Goal: Task Accomplishment & Management: Manage account settings

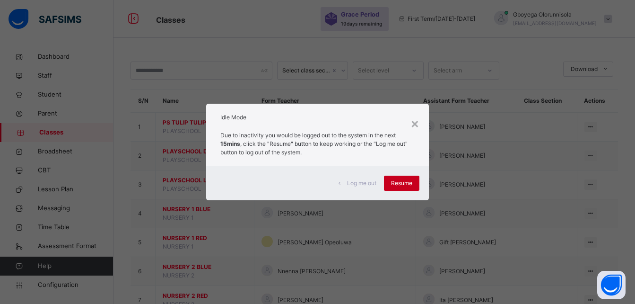
click at [400, 185] on span "Resume" at bounding box center [401, 183] width 21 height 9
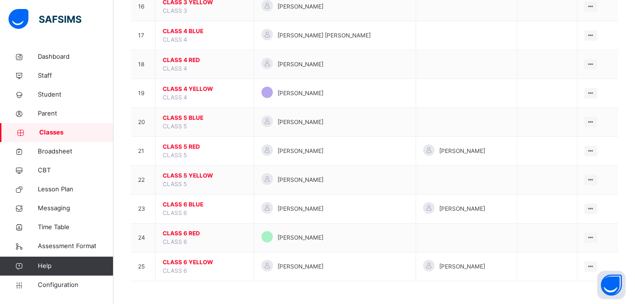
scroll to position [554, 0]
click at [52, 282] on span "Configuration" at bounding box center [75, 284] width 75 height 9
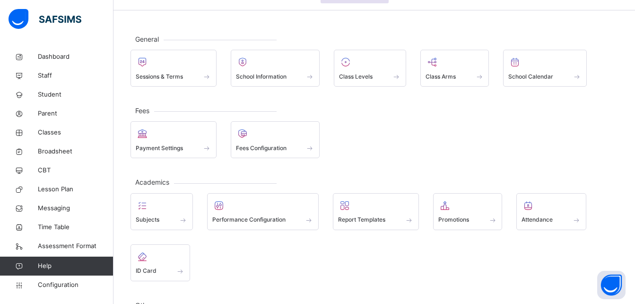
scroll to position [33, 0]
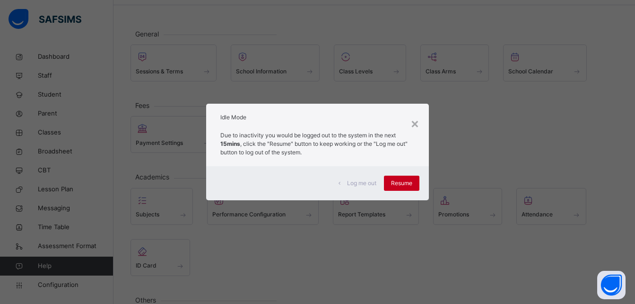
click at [406, 182] on span "Resume" at bounding box center [401, 183] width 21 height 9
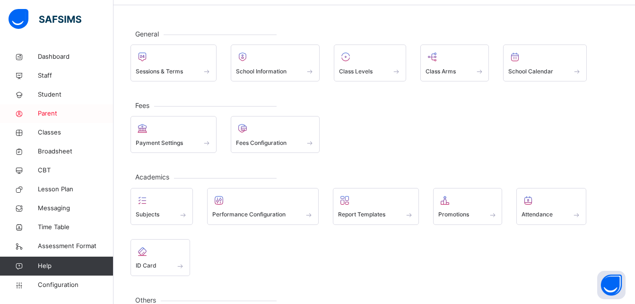
click at [49, 108] on link "Parent" at bounding box center [57, 113] width 114 height 19
select select "**"
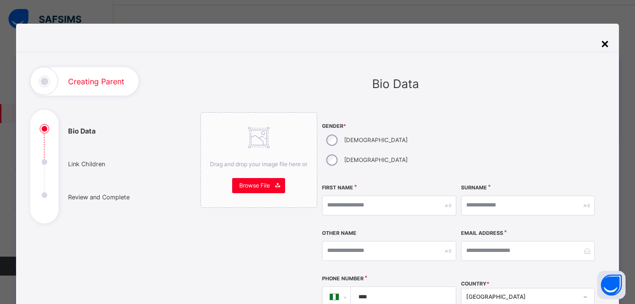
click at [605, 43] on div "×" at bounding box center [605, 43] width 9 height 20
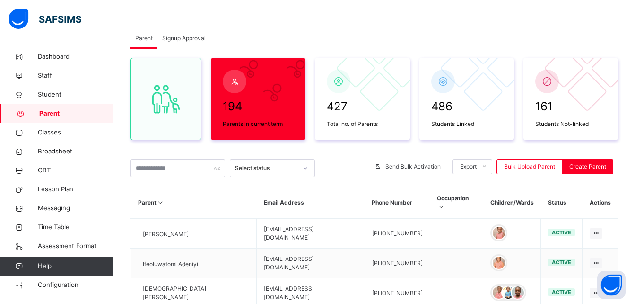
click at [184, 35] on span "Signup Approval" at bounding box center [184, 38] width 44 height 9
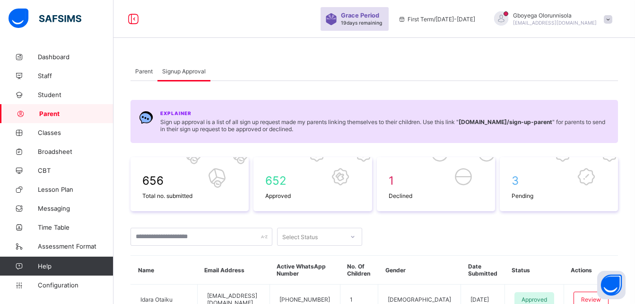
click at [146, 71] on span "Parent" at bounding box center [144, 71] width 18 height 7
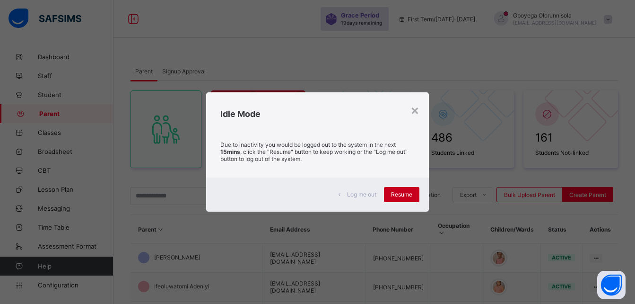
click at [407, 199] on div "Resume" at bounding box center [401, 194] width 35 height 15
